Goal: Check status: Check status

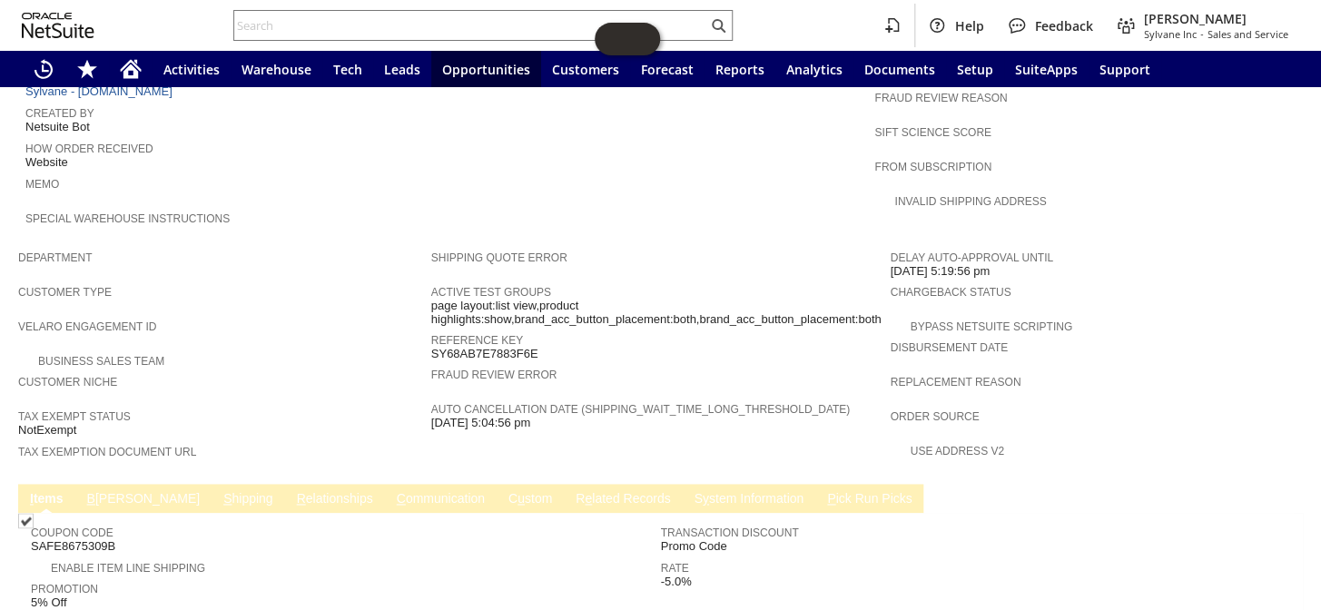
scroll to position [873, 0]
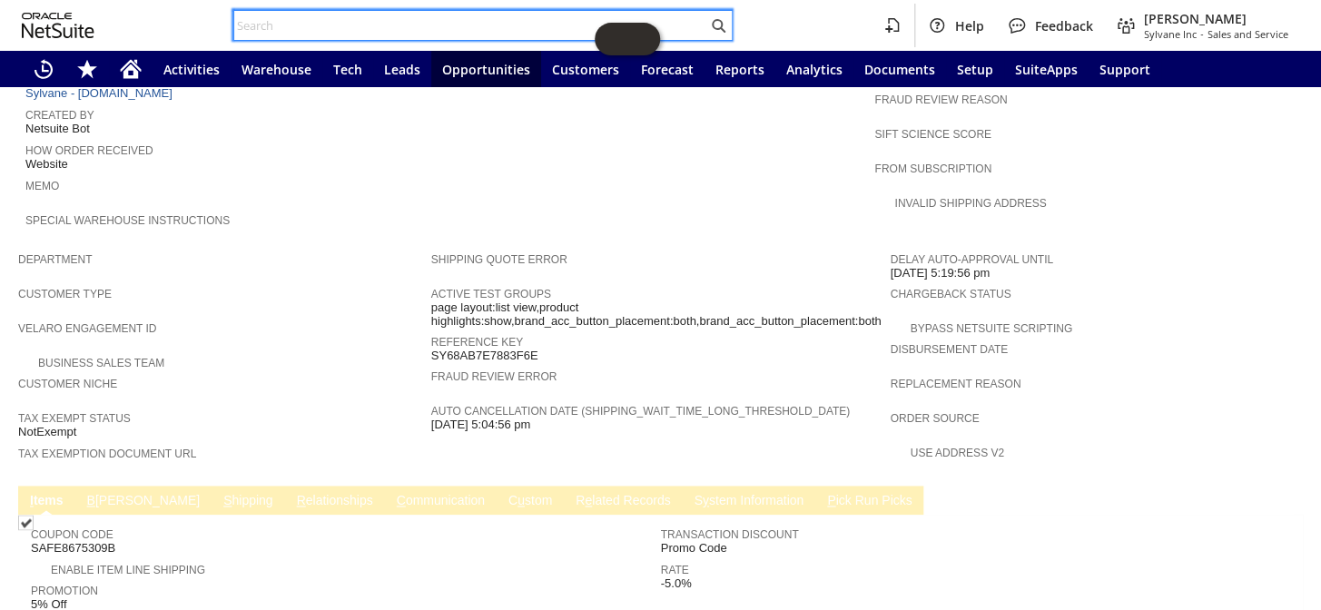
click at [325, 25] on input "text" at bounding box center [470, 26] width 473 height 22
paste input "RA89493"
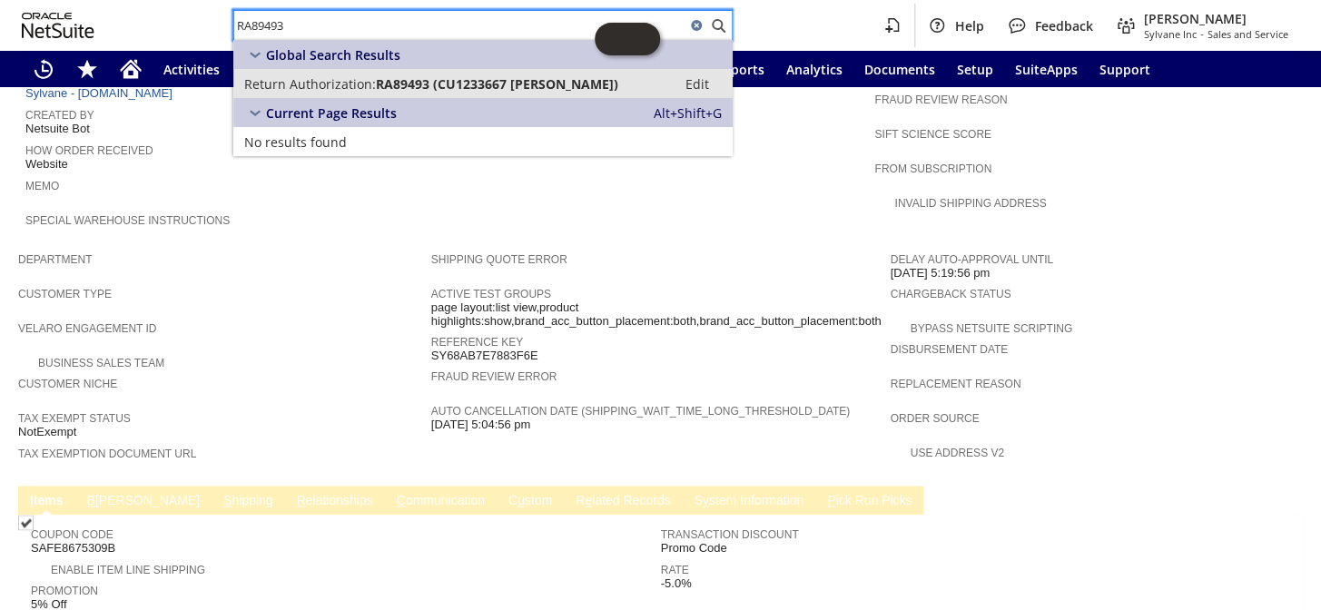
type input "RA89493"
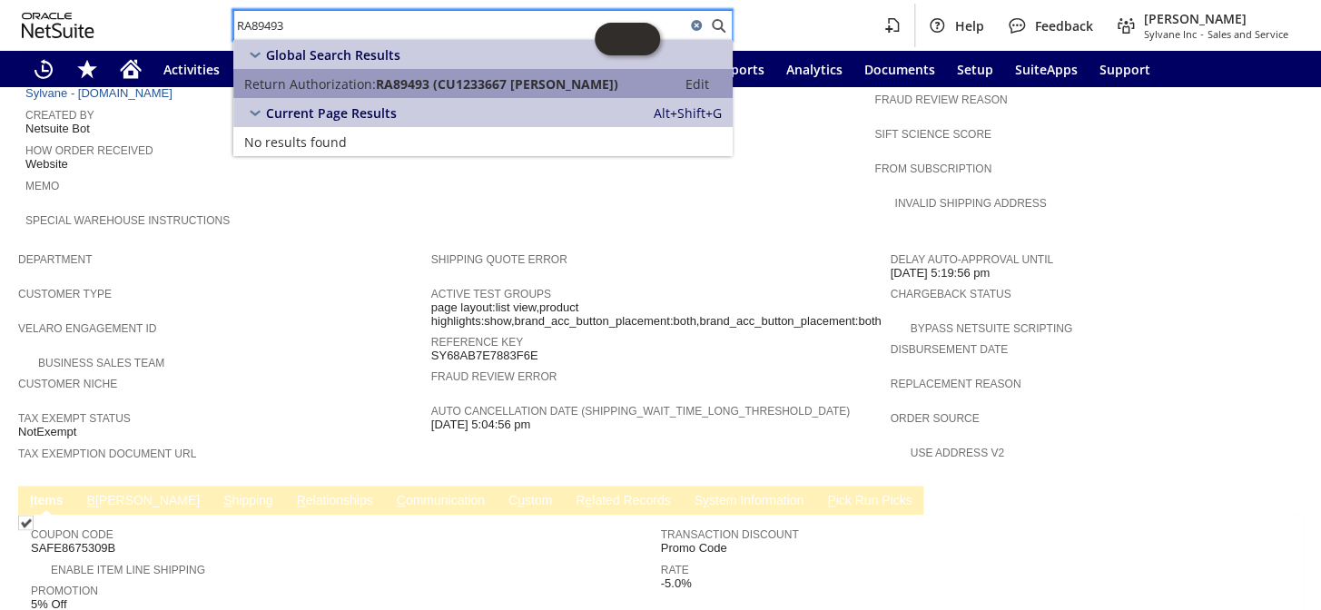
click at [379, 88] on span "RA89493 (CU1233667 Alexandra Lydon)" at bounding box center [497, 83] width 242 height 17
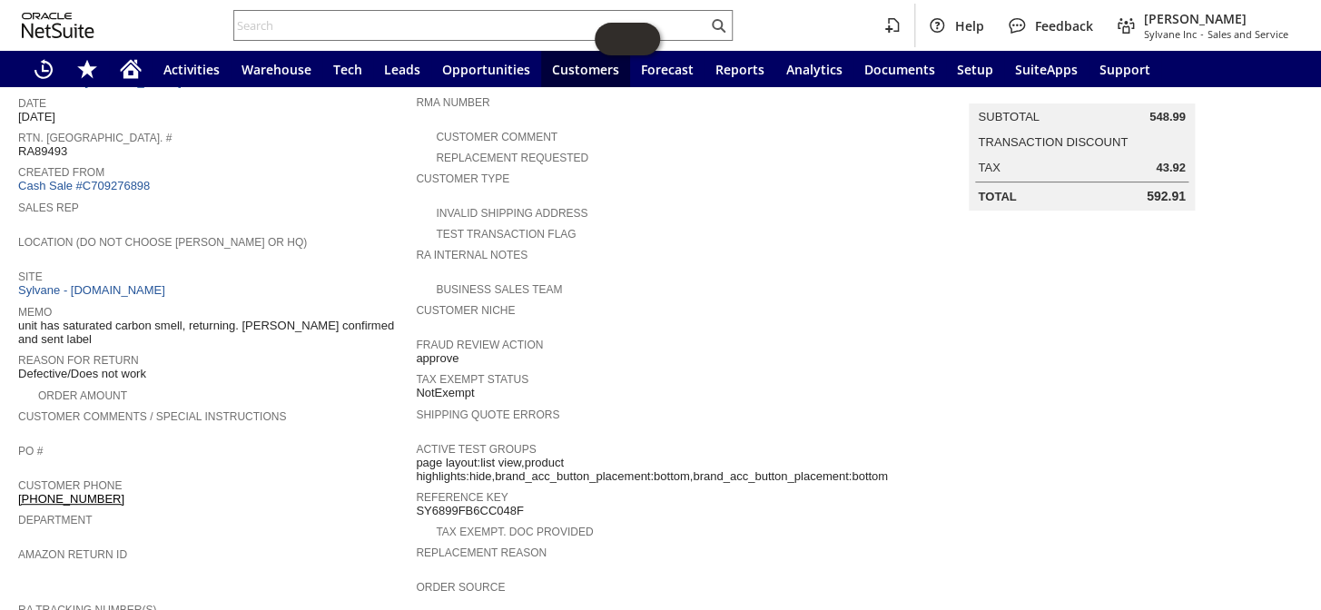
scroll to position [118, 0]
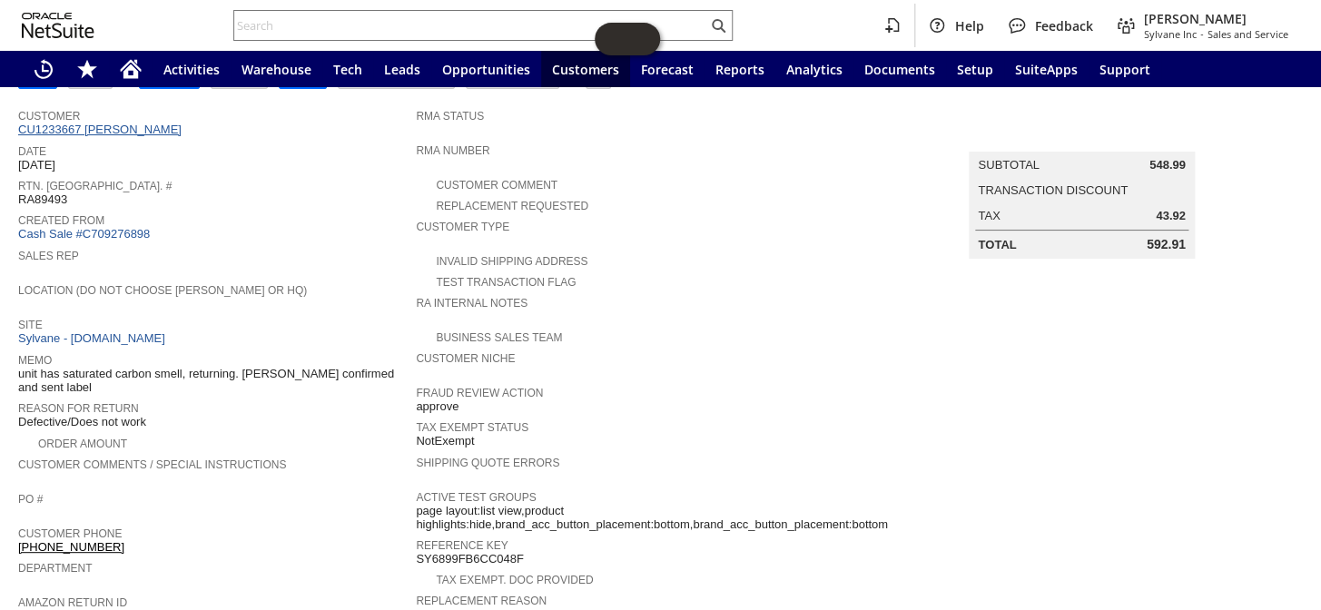
click at [136, 127] on link "CU1233667 [PERSON_NAME]" at bounding box center [102, 130] width 168 height 14
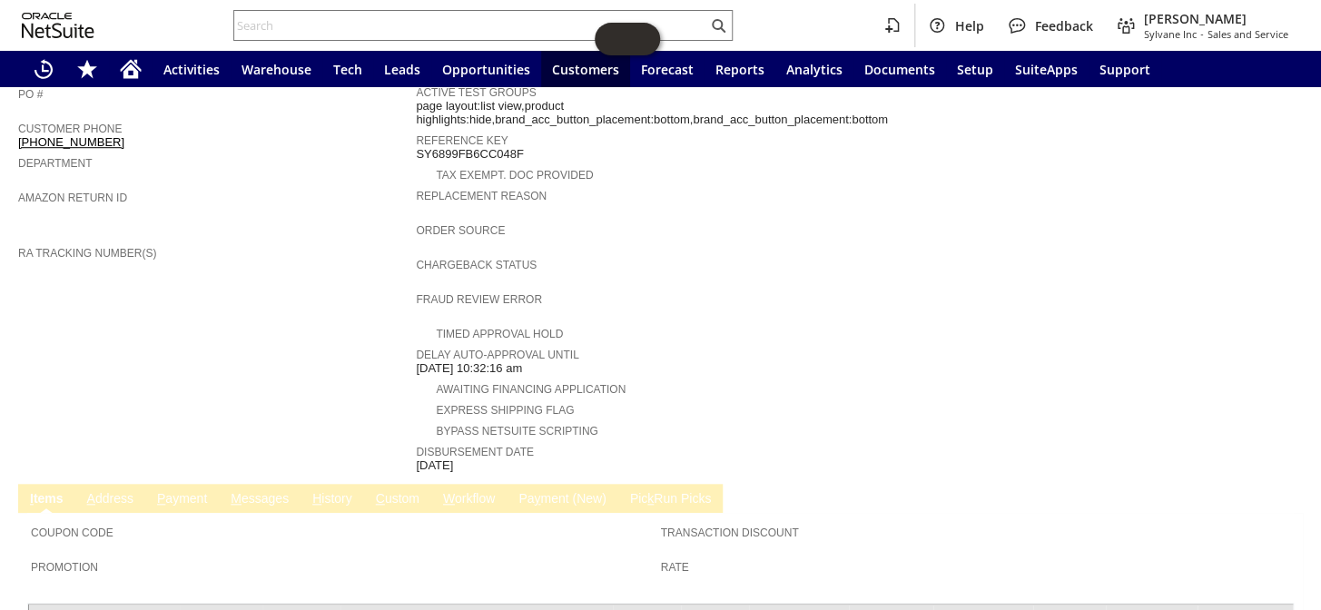
scroll to position [366, 0]
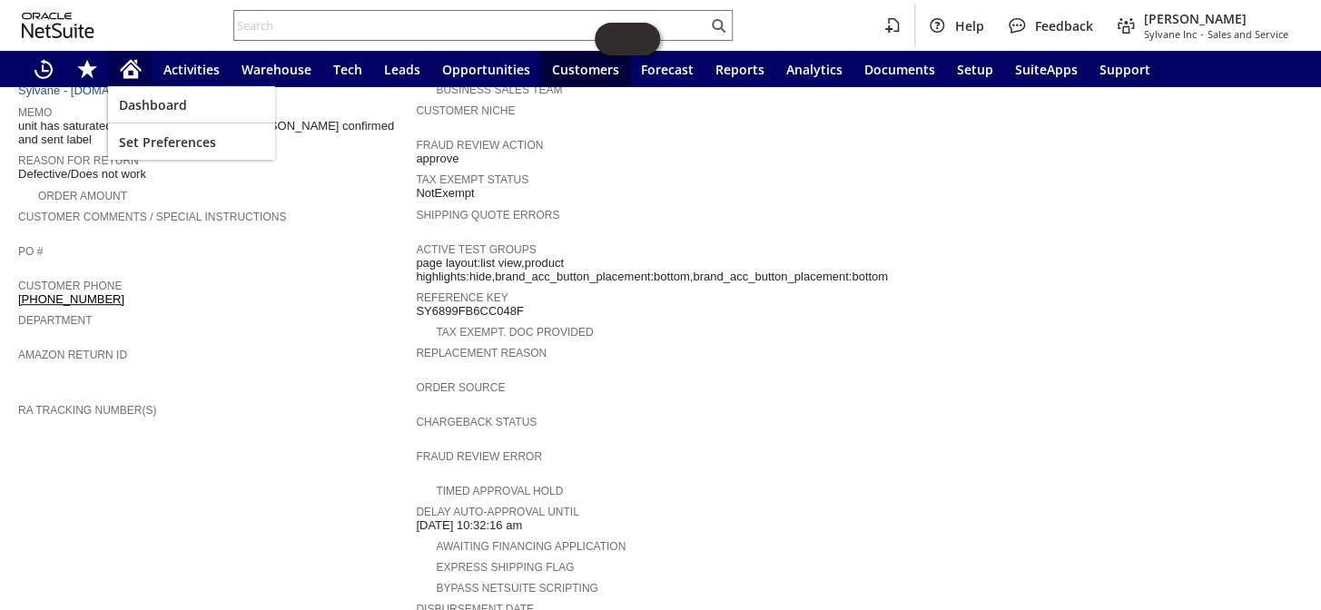
click at [134, 68] on icon "Home" at bounding box center [130, 71] width 15 height 14
